Goal: Information Seeking & Learning: Learn about a topic

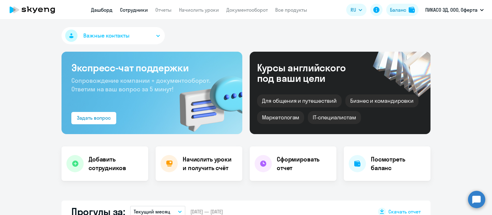
click at [137, 7] on link "Сотрудники" at bounding box center [134, 10] width 28 height 6
select select "30"
click at [132, 10] on link "Сотрудники" at bounding box center [134, 10] width 28 height 6
select select "30"
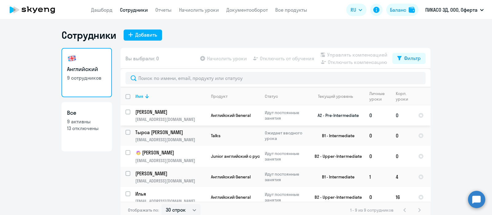
click at [162, 112] on p "[PERSON_NAME]" at bounding box center [169, 111] width 69 height 7
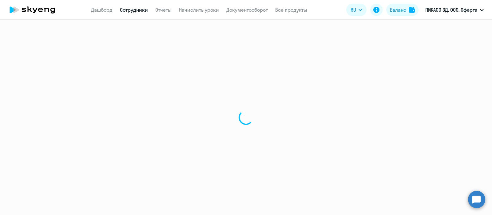
select select "english"
